Goal: Task Accomplishment & Management: Manage account settings

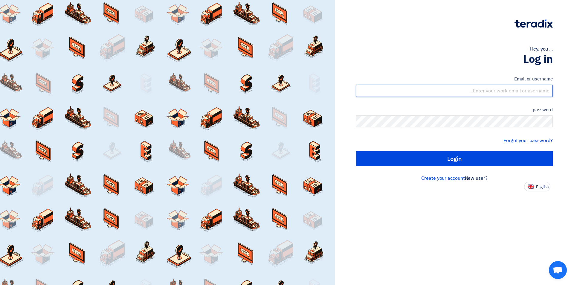
type input "[EMAIL_ADDRESS][DOMAIN_NAME]"
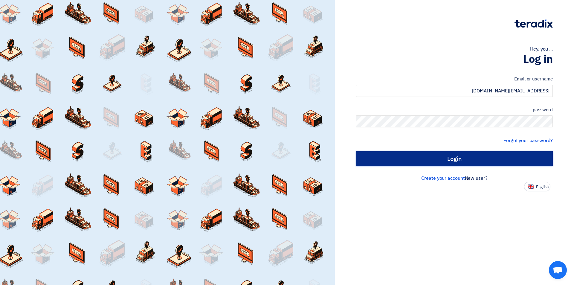
click at [439, 160] on input "Login" at bounding box center [454, 158] width 197 height 15
type input "Sign in"
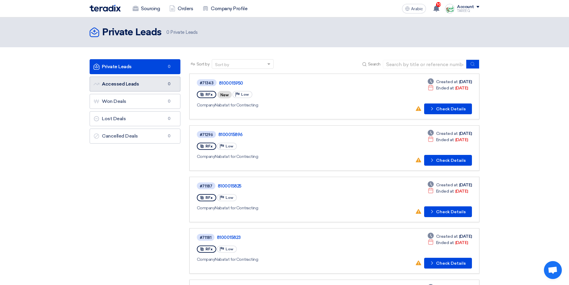
click at [161, 82] on link "Accessed Leads Accessed Leads 0" at bounding box center [135, 84] width 91 height 15
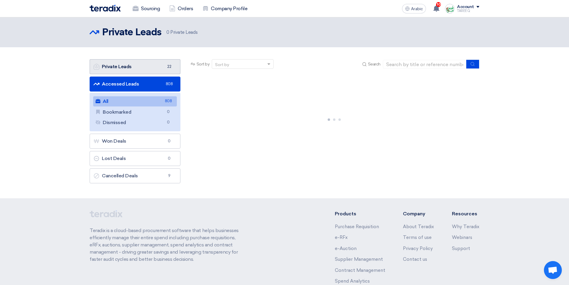
click at [131, 65] on font "Private Leads" at bounding box center [117, 67] width 30 height 6
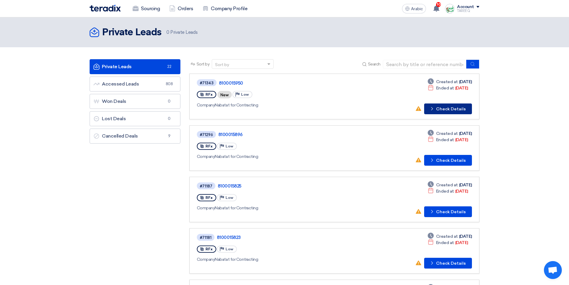
click at [439, 109] on font "Check Details" at bounding box center [451, 108] width 30 height 5
click at [443, 160] on font "Check Details" at bounding box center [451, 160] width 30 height 5
